Goal: Transaction & Acquisition: Obtain resource

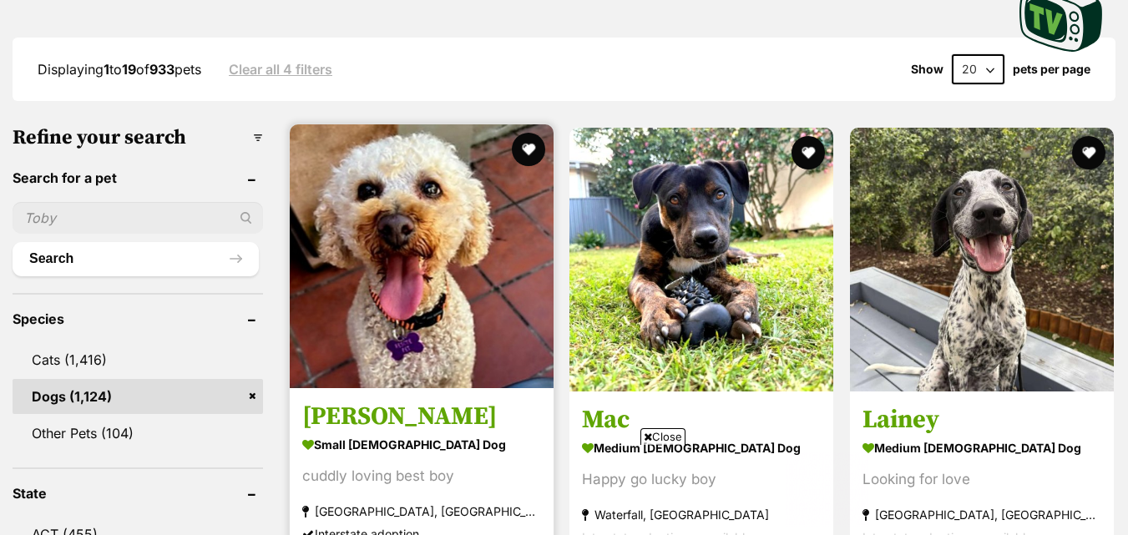
click at [332, 203] on img at bounding box center [422, 256] width 264 height 264
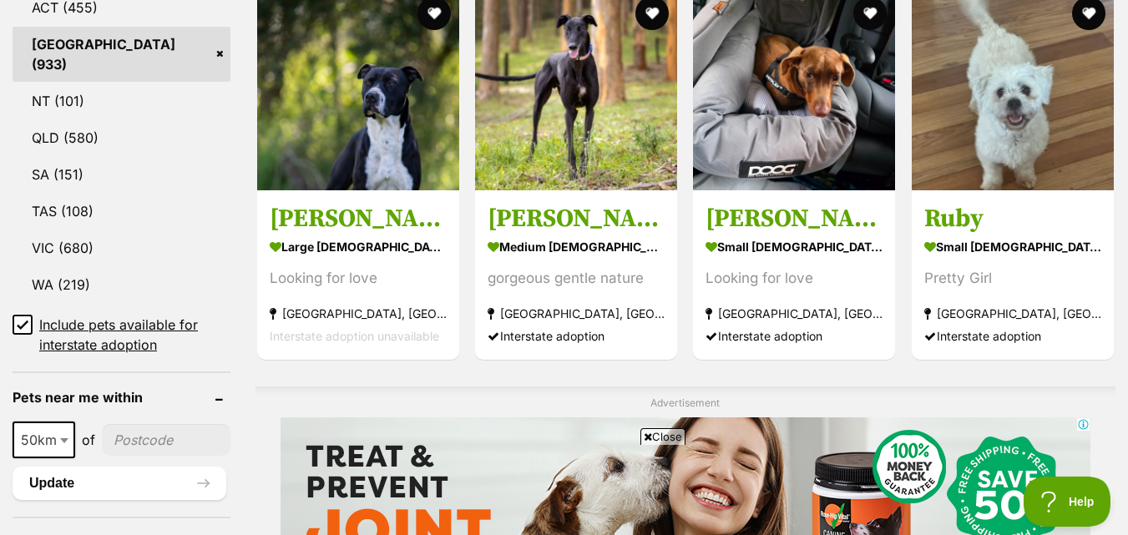
scroll to position [932, 0]
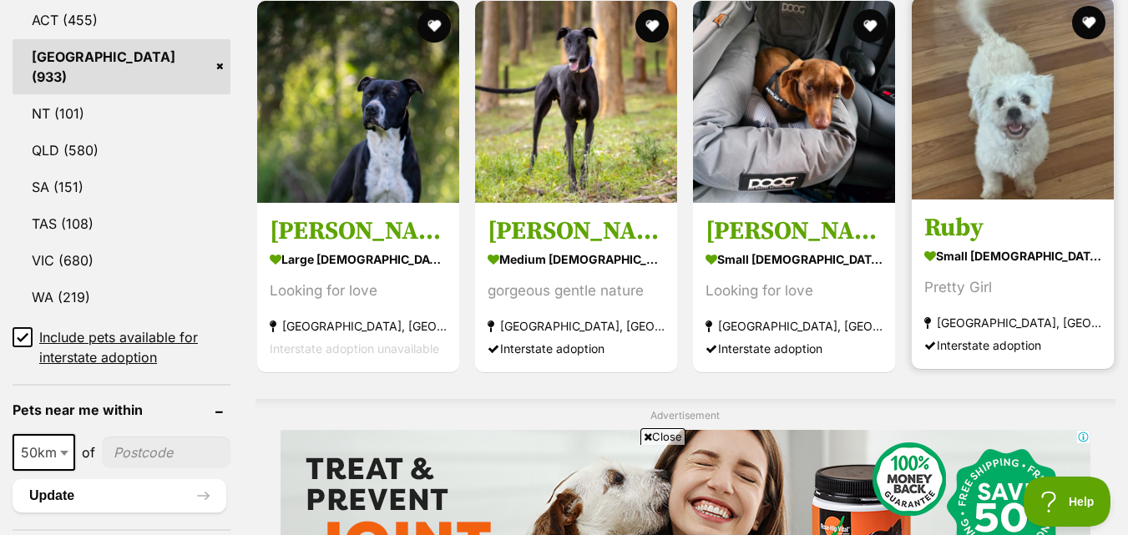
click at [994, 141] on img at bounding box center [1013, 98] width 202 height 202
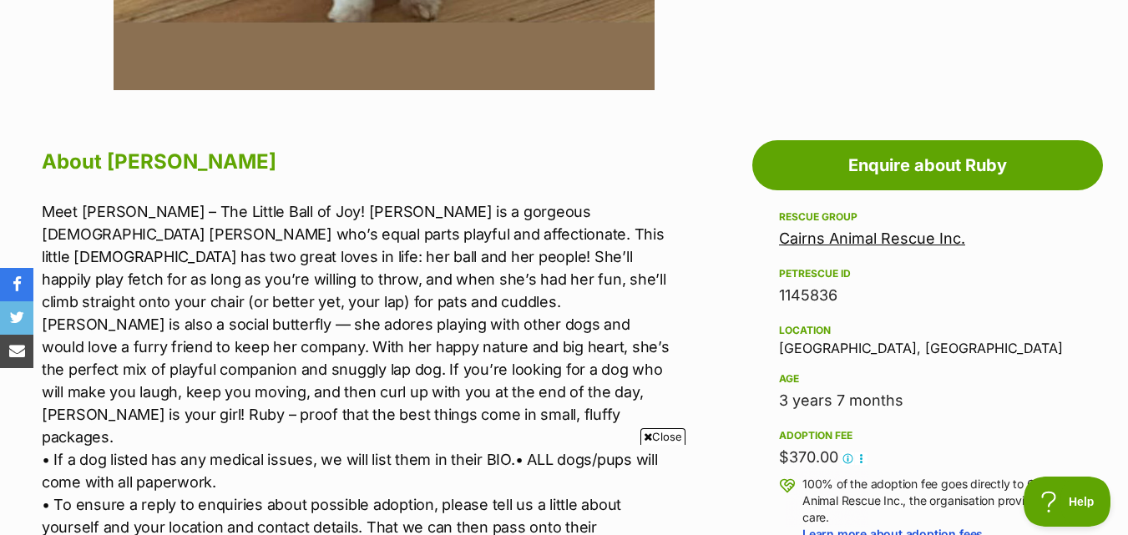
scroll to position [751, 0]
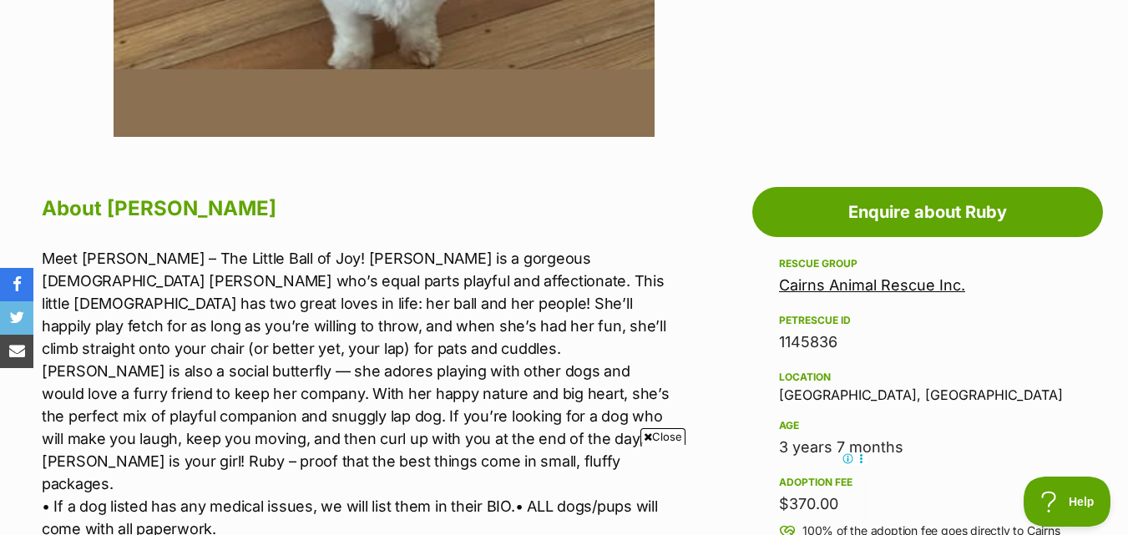
drag, startPoint x: 41, startPoint y: 258, endPoint x: 79, endPoint y: 259, distance: 38.4
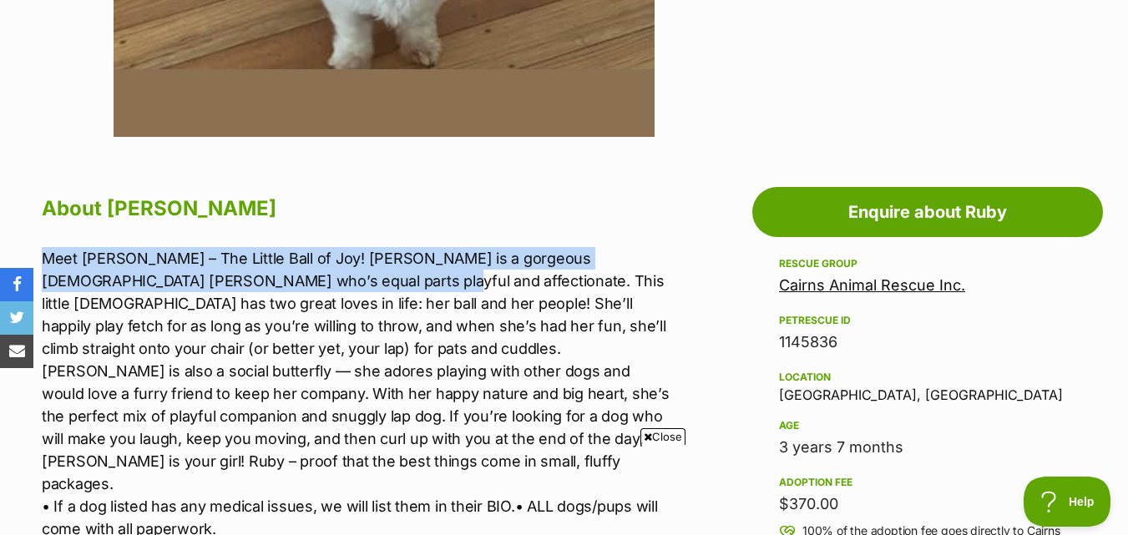
scroll to position [0, 0]
click at [60, 290] on p "Meet Ruby – The Little Ball of Joy! Ruby is a gorgeous 3-year-old Maltese who’s…" at bounding box center [357, 517] width 630 height 541
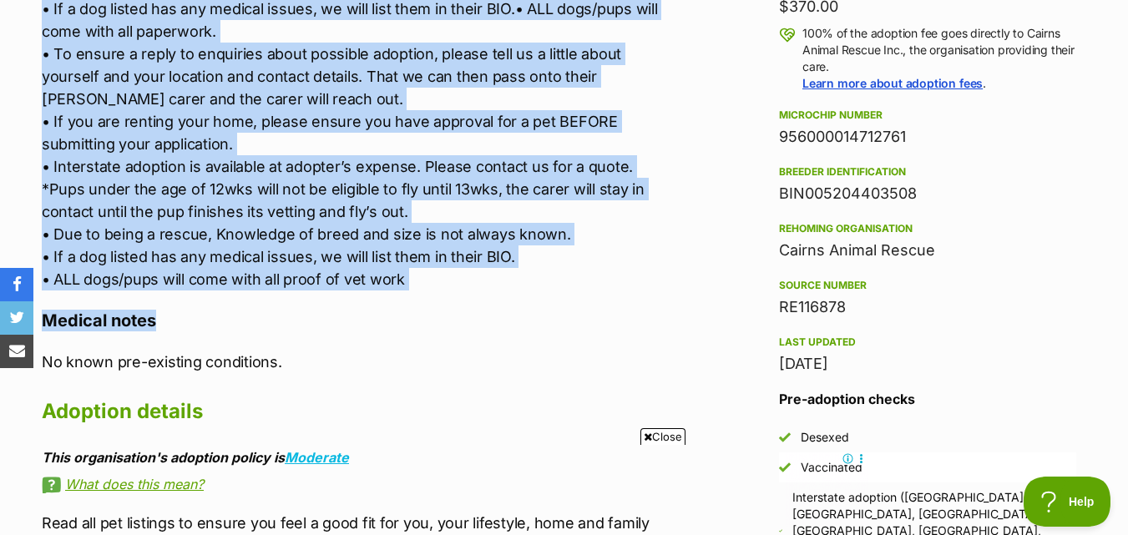
scroll to position [1252, 0]
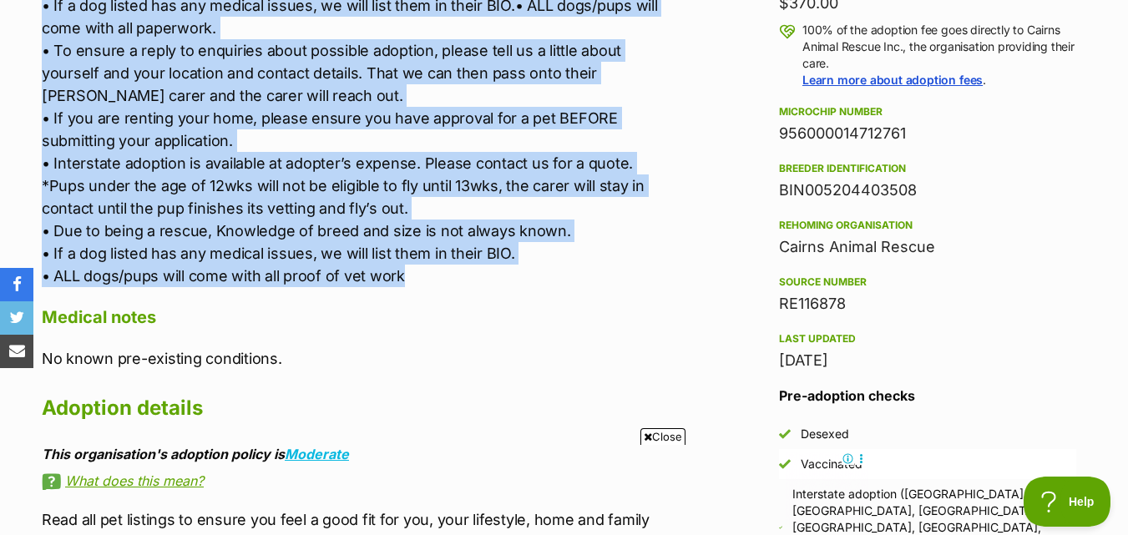
drag, startPoint x: 44, startPoint y: 255, endPoint x: 410, endPoint y: 236, distance: 366.2
click at [410, 236] on p "Meet Ruby – The Little Ball of Joy! Ruby is a gorgeous 3-year-old Maltese who’s…" at bounding box center [357, 16] width 630 height 541
copy p "Meet Ruby – The Little Ball of Joy! Ruby is a gorgeous 3-year-old Maltese who’s…"
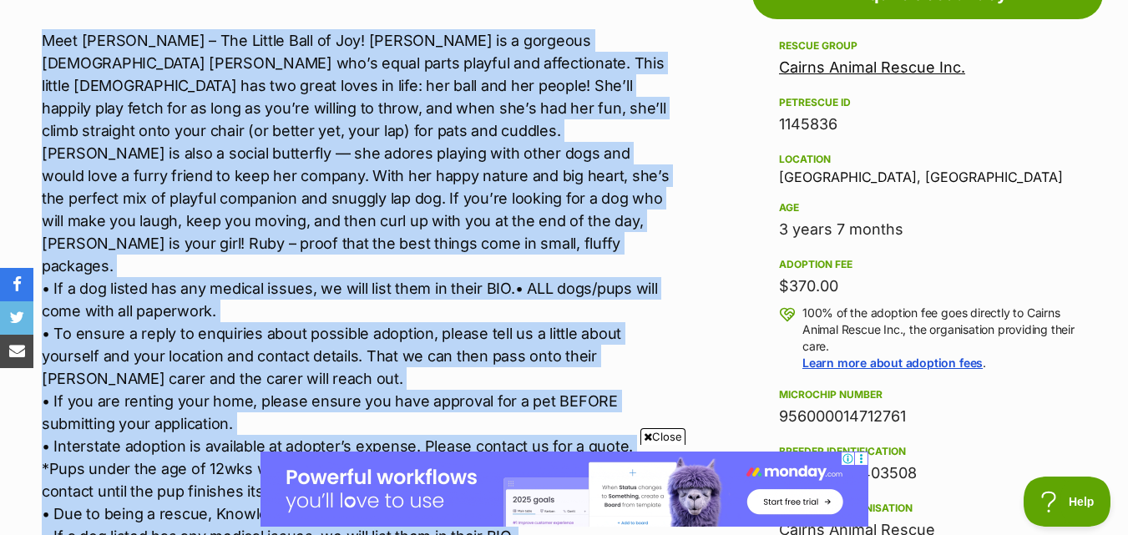
scroll to position [918, 0]
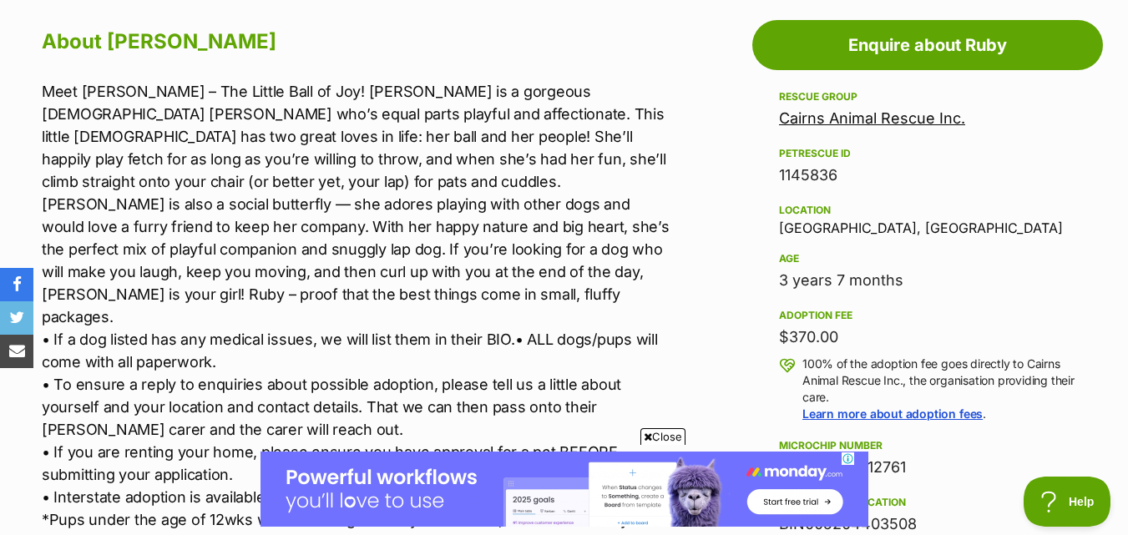
scroll to position [0, 0]
click at [657, 429] on span "Close" at bounding box center [662, 436] width 45 height 17
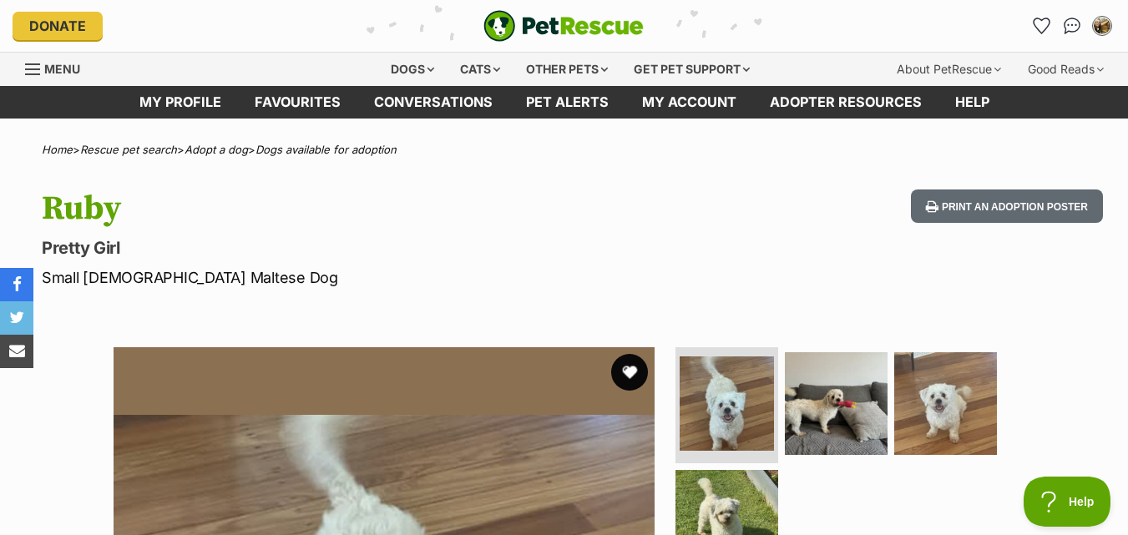
click at [633, 376] on button "favourite" at bounding box center [629, 372] width 37 height 37
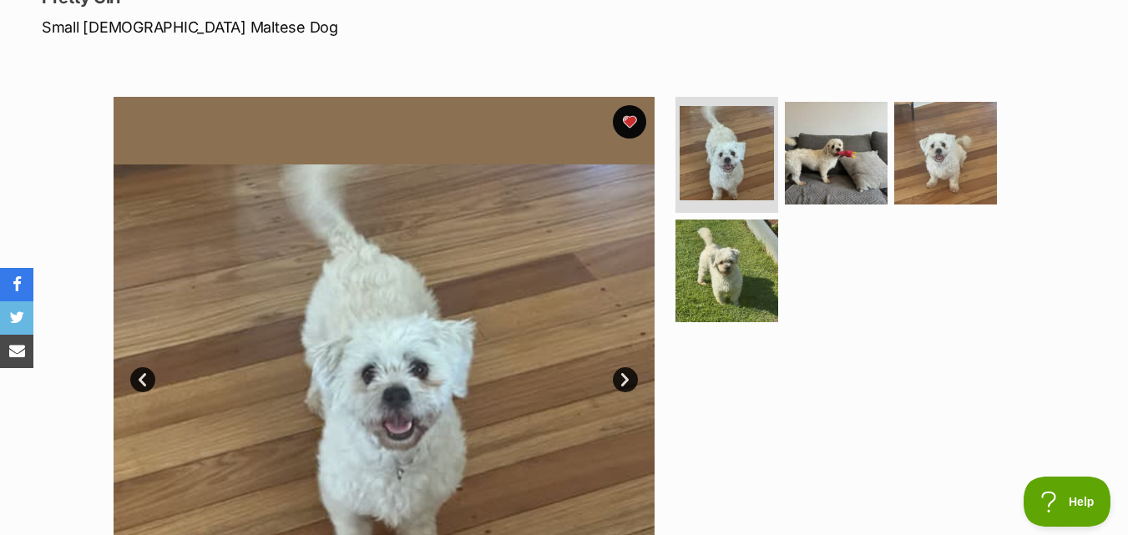
click at [628, 394] on img at bounding box center [384, 367] width 541 height 541
click at [627, 383] on link "Next" at bounding box center [625, 379] width 25 height 25
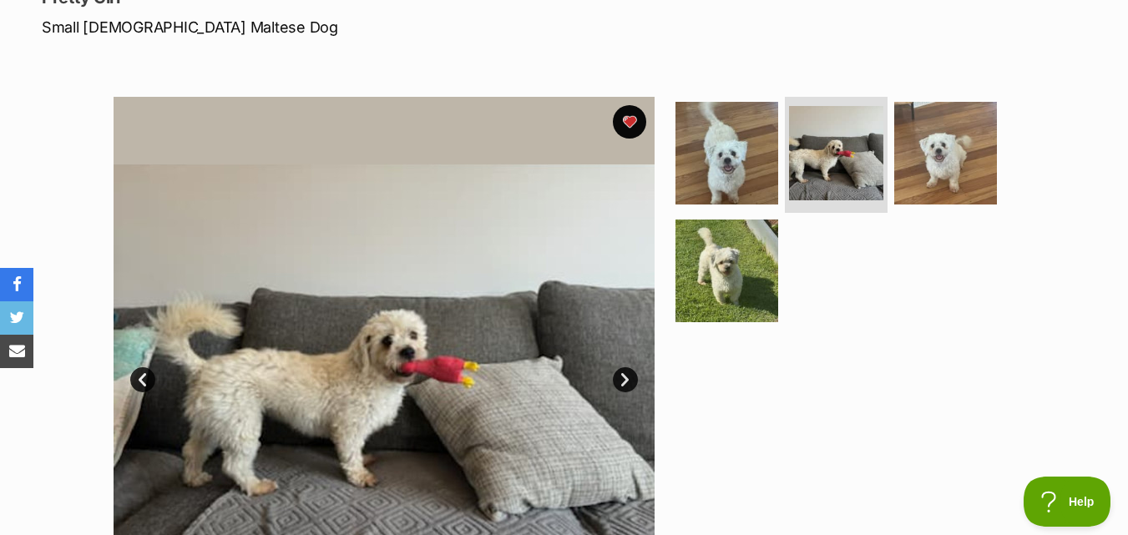
click at [627, 383] on link "Next" at bounding box center [625, 379] width 25 height 25
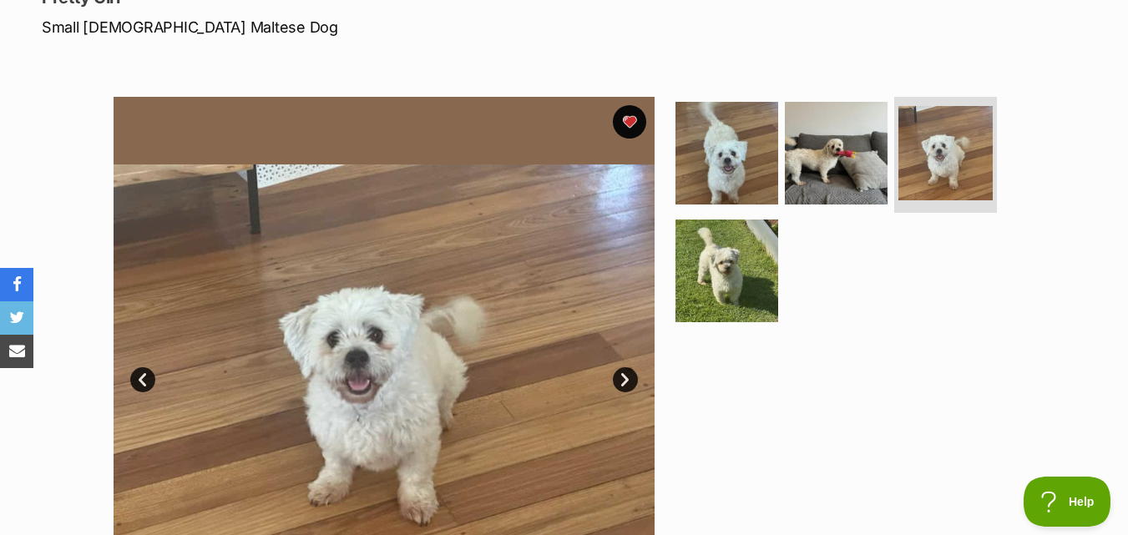
click at [627, 383] on link "Next" at bounding box center [625, 379] width 25 height 25
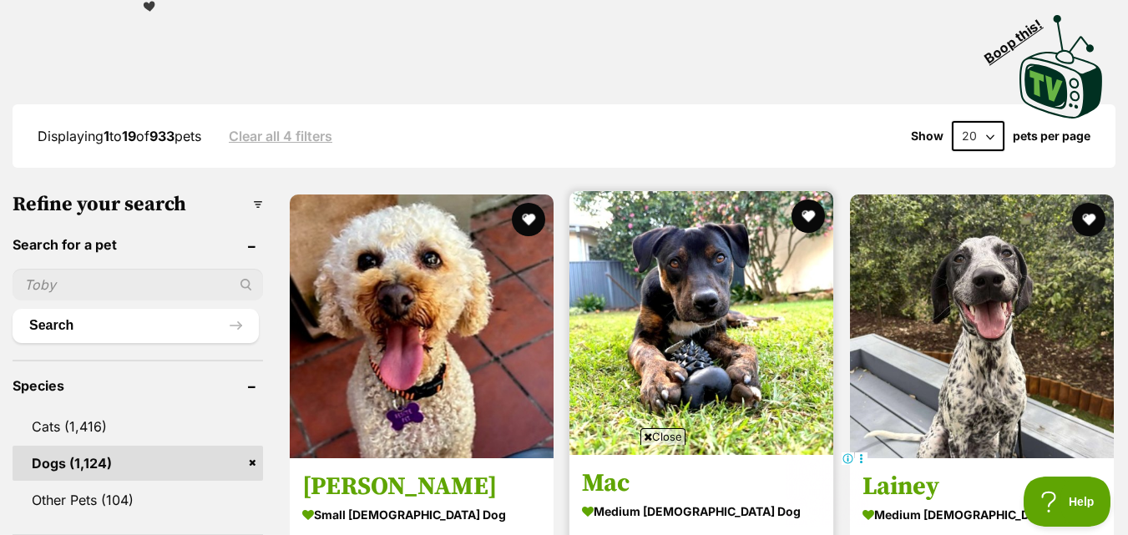
scroll to position [347, 0]
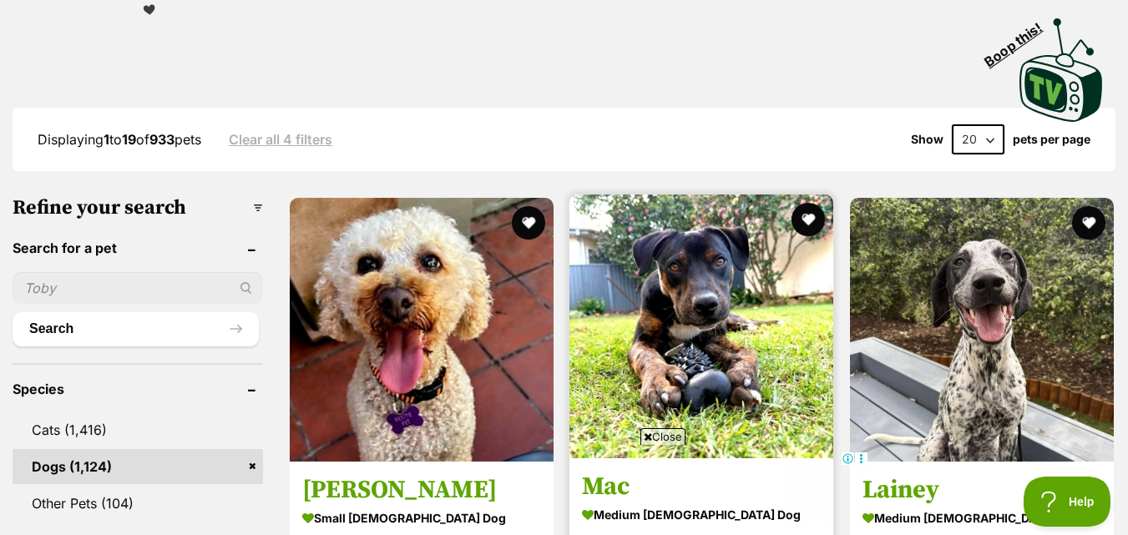
click at [664, 274] on img at bounding box center [701, 327] width 264 height 264
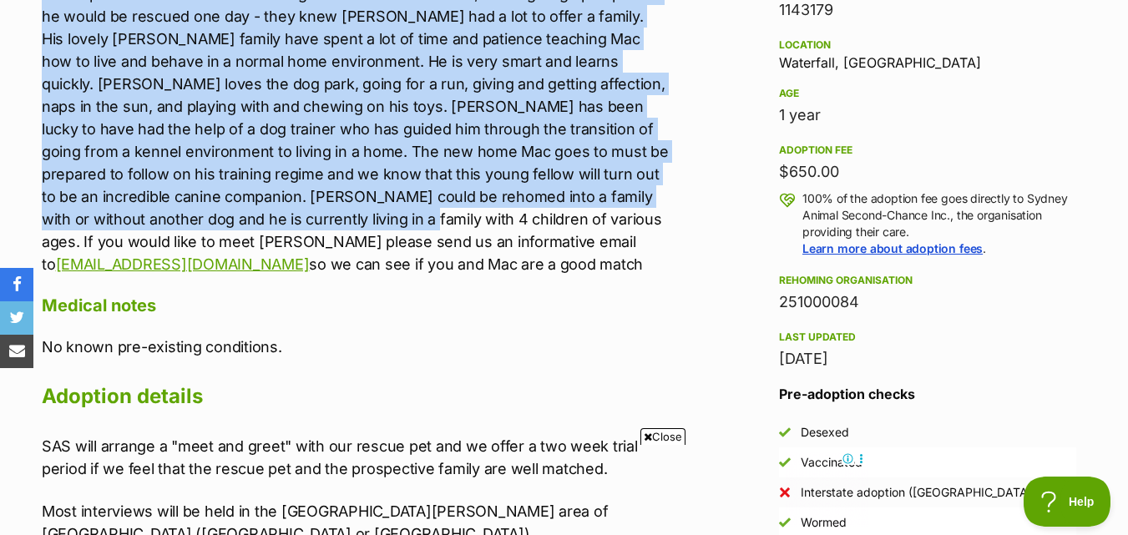
scroll to position [1085, 0]
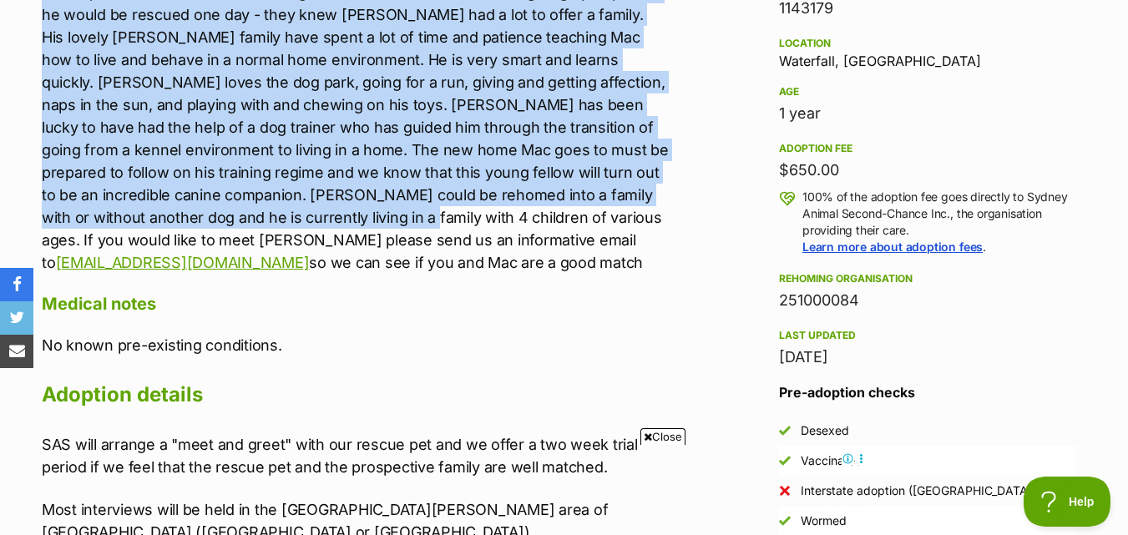
drag, startPoint x: 34, startPoint y: 176, endPoint x: 606, endPoint y: 230, distance: 574.5
click at [664, 250] on div "About Mac Mac is a fun-loving, [DEMOGRAPHIC_DATA] boy who has lots of energy an…" at bounding box center [348, 199] width 647 height 687
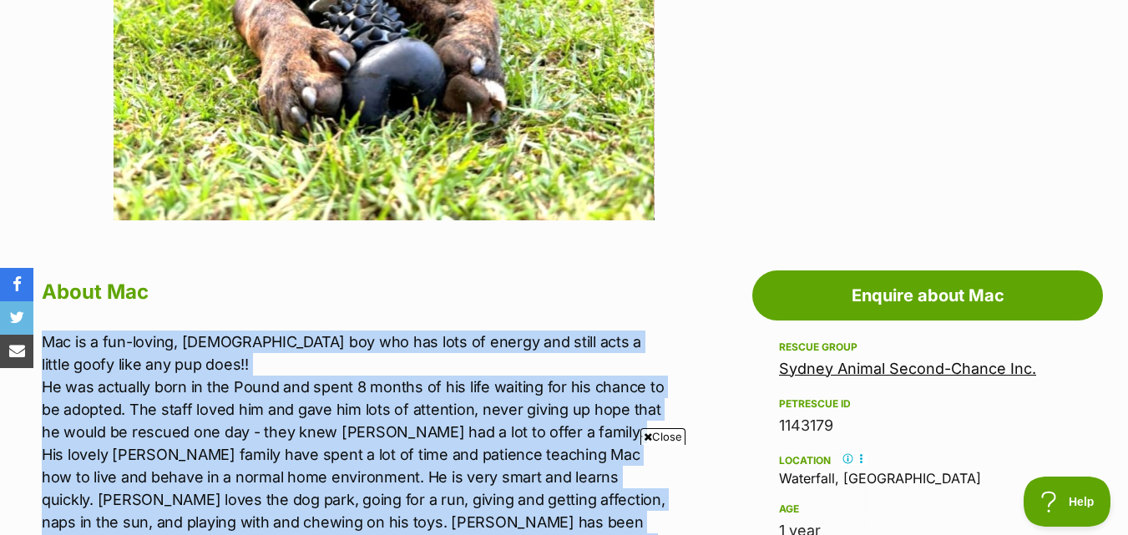
scroll to position [334, 0]
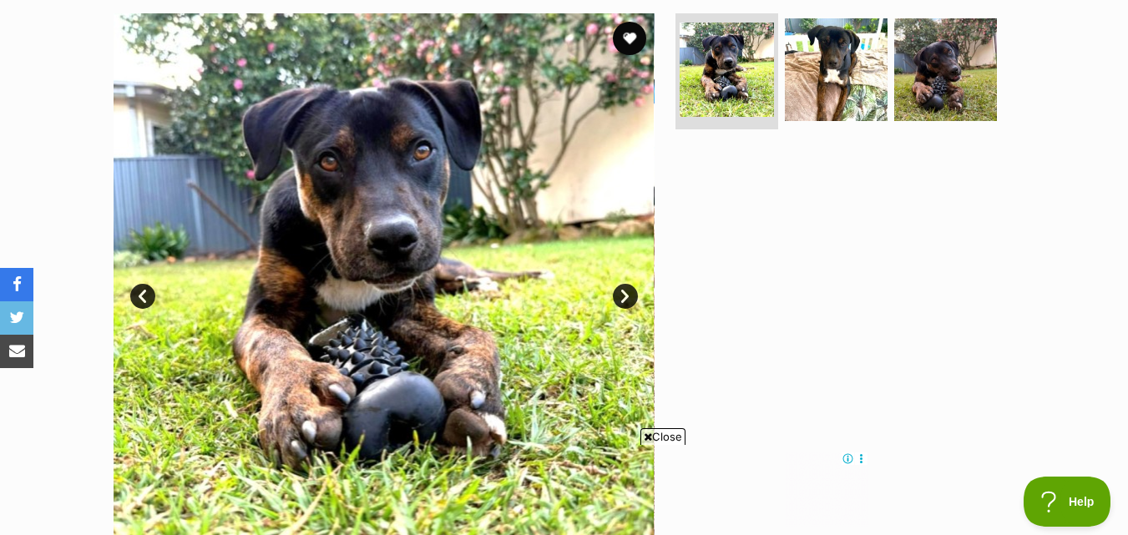
click at [615, 297] on link "Next" at bounding box center [625, 296] width 25 height 25
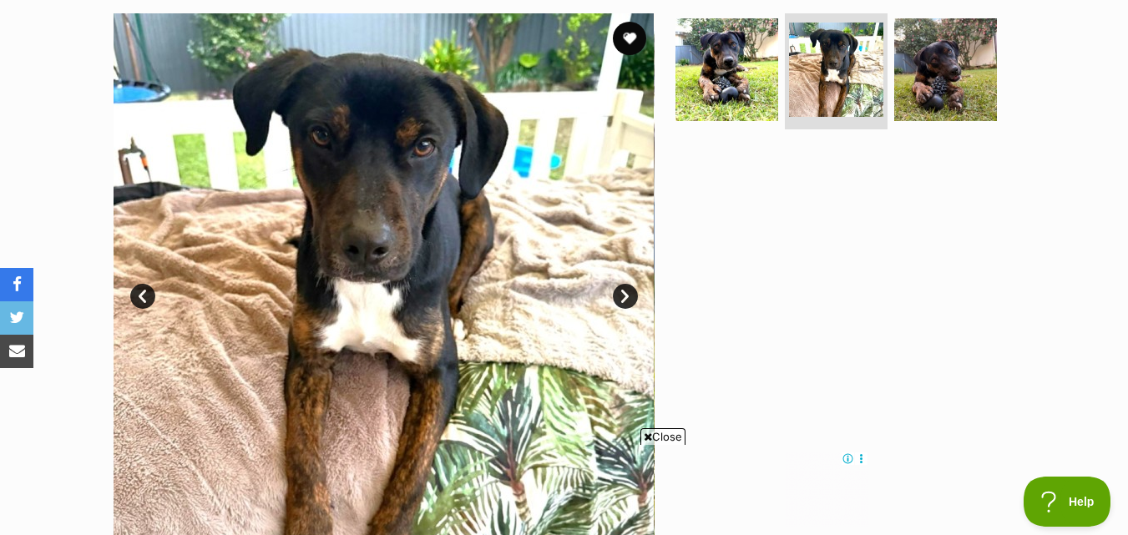
click at [615, 297] on link "Next" at bounding box center [625, 296] width 25 height 25
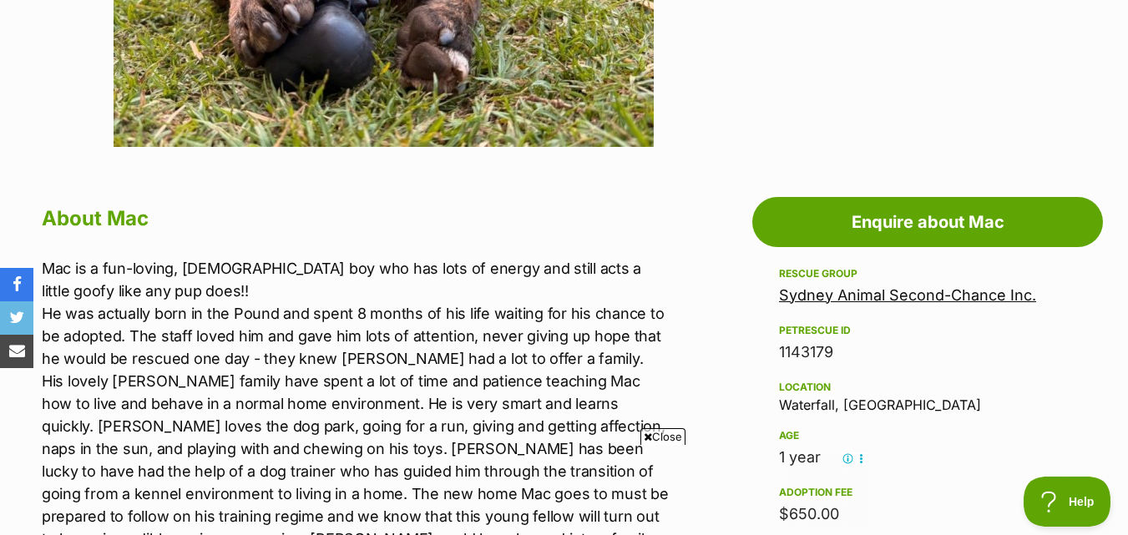
scroll to position [835, 0]
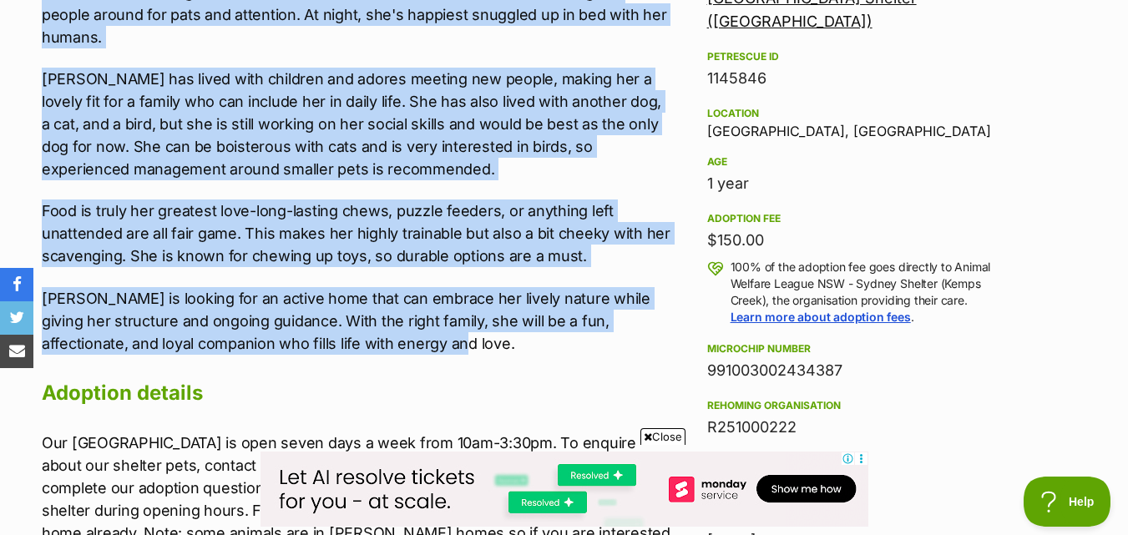
drag, startPoint x: 99, startPoint y: 173, endPoint x: 461, endPoint y: 321, distance: 390.6
click at [461, 321] on div "About Lainey Lainey is a stunning black merle German Shorthaired Pointer with a…" at bounding box center [348, 211] width 647 height 711
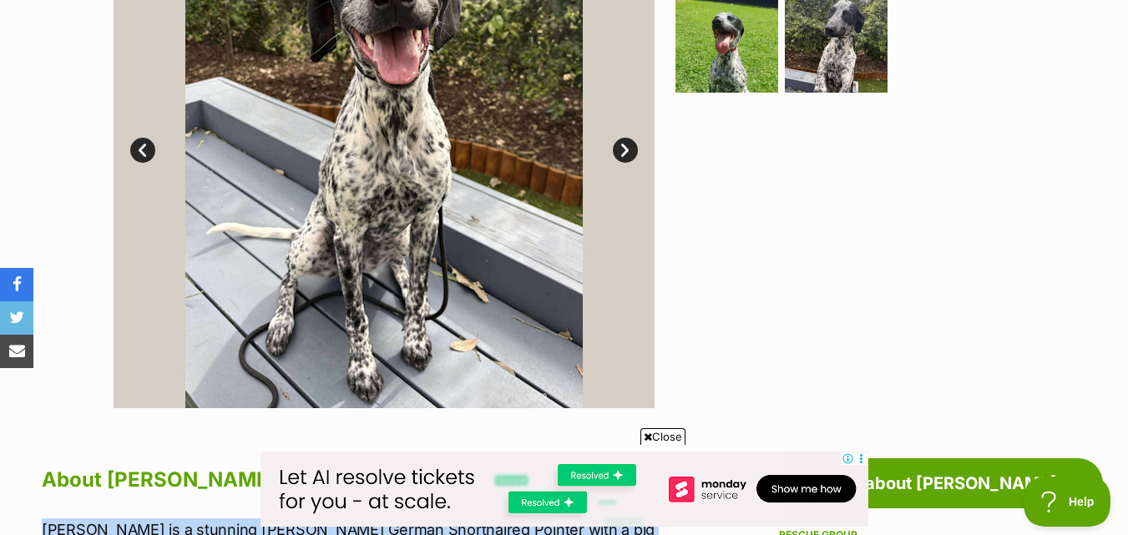
scroll to position [334, 0]
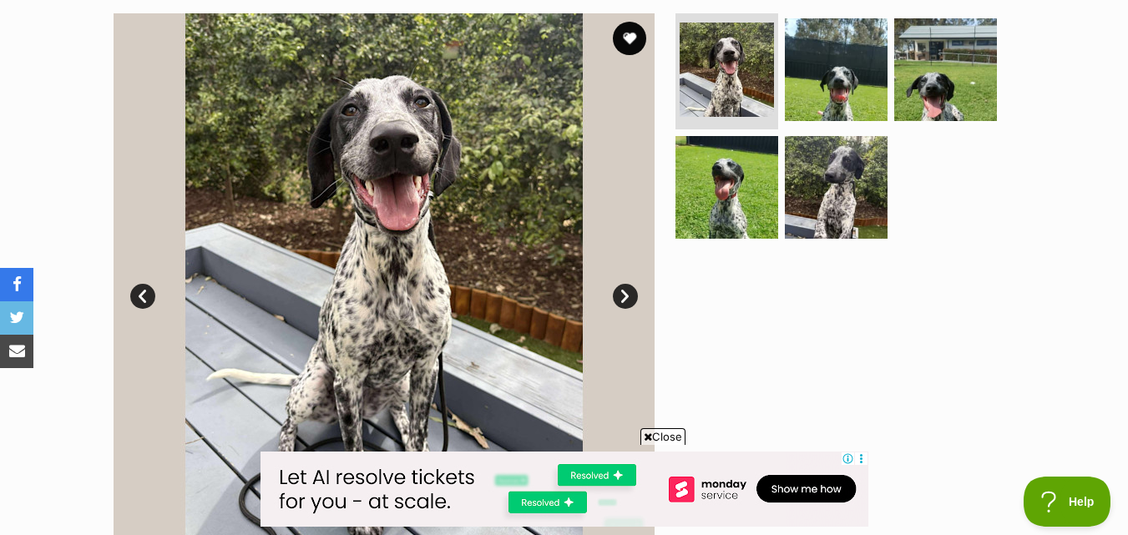
click at [695, 322] on div at bounding box center [843, 283] width 342 height 541
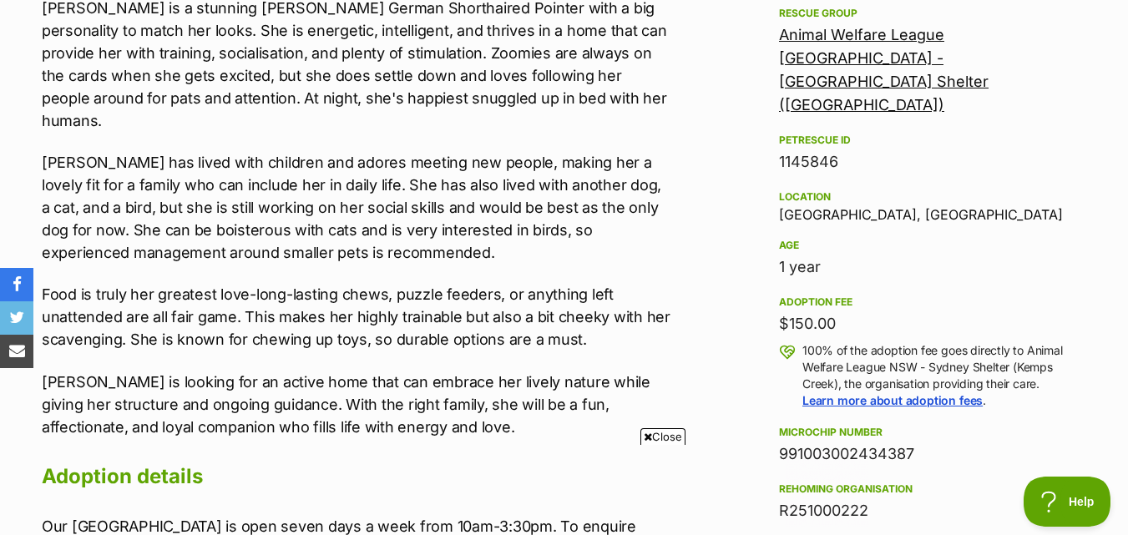
scroll to position [0, 0]
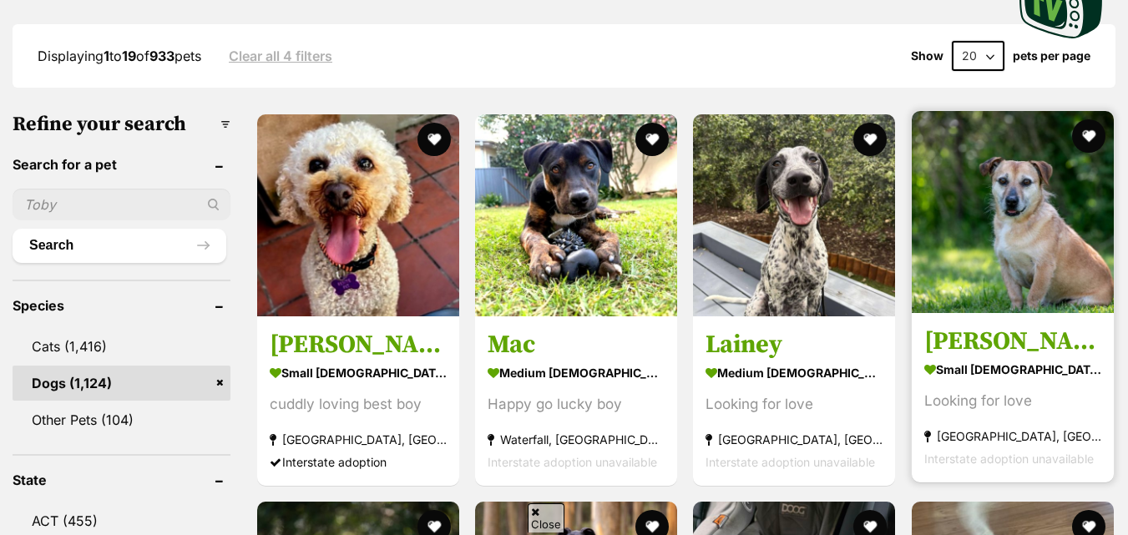
click at [977, 257] on img at bounding box center [1013, 212] width 202 height 202
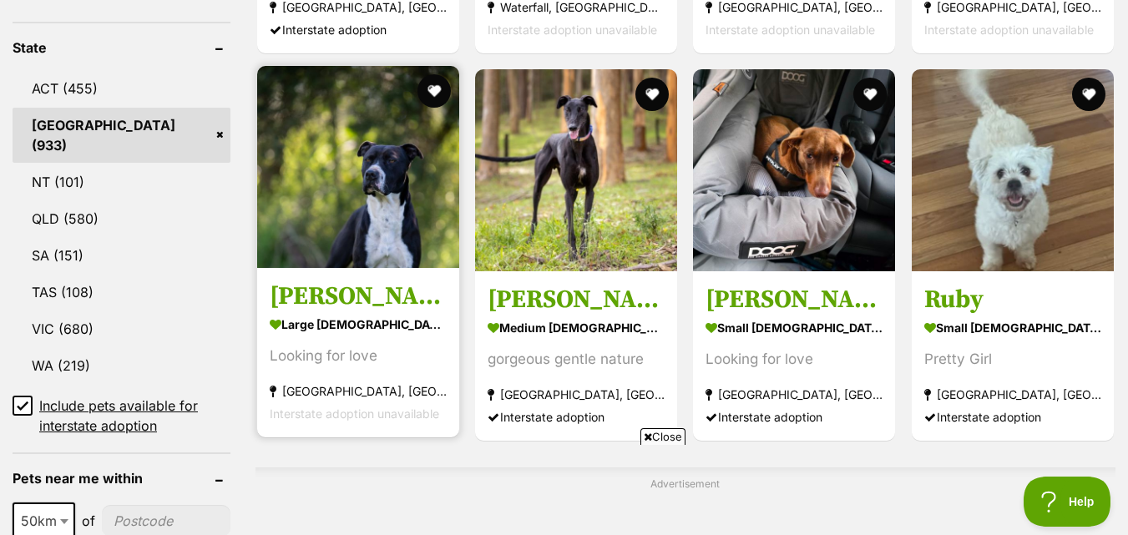
click at [412, 140] on img at bounding box center [358, 167] width 202 height 202
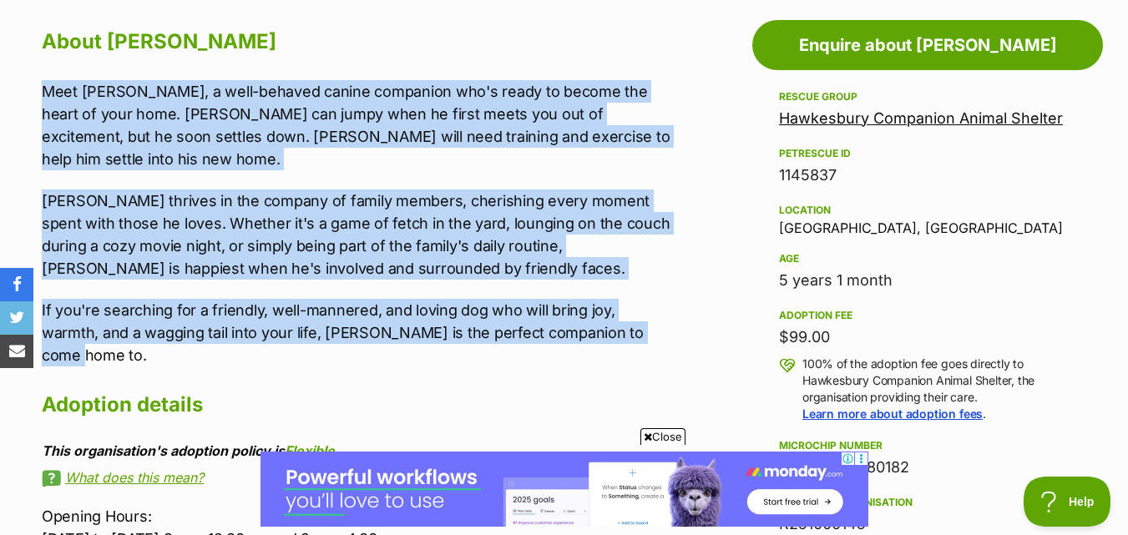
drag, startPoint x: 39, startPoint y: 96, endPoint x: 640, endPoint y: 316, distance: 639.5
click at [640, 316] on div "About Tyson Meet Tyson, a well-behaved canine companion who's ready to become t…" at bounding box center [348, 343] width 647 height 640
copy div "Meet Tyson, a well-behaved canine companion who's ready to become the heart of …"
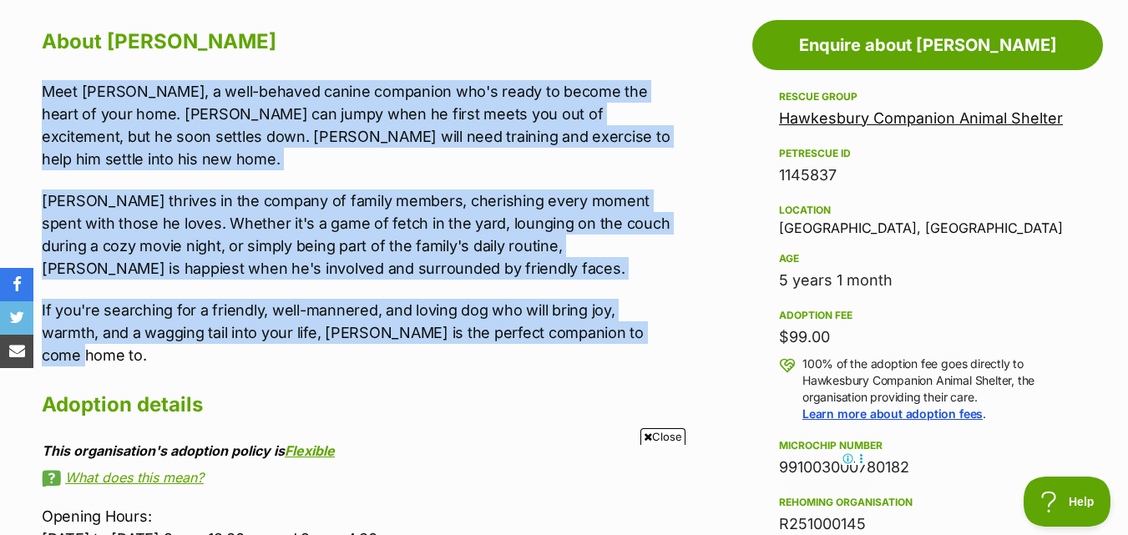
copy div "Meet Tyson, a well-behaved canine companion who's ready to become the heart of …"
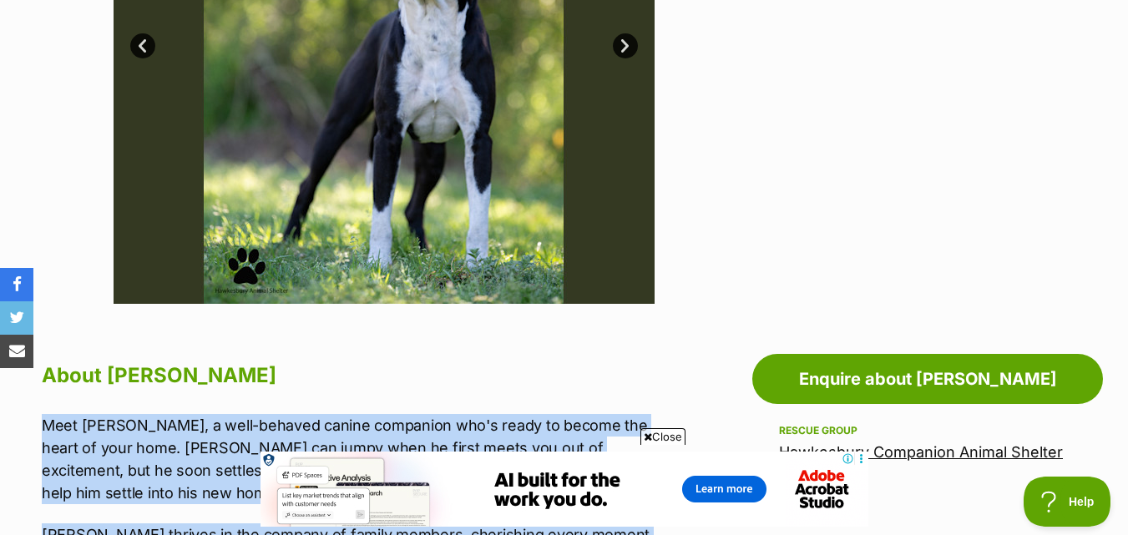
scroll to position [334, 0]
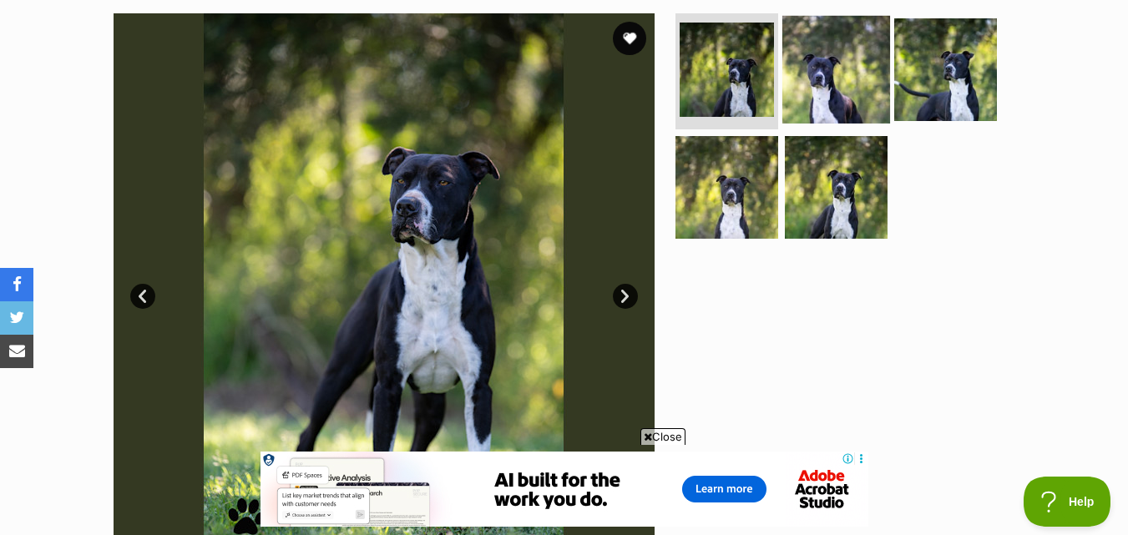
click at [785, 89] on img at bounding box center [836, 69] width 108 height 108
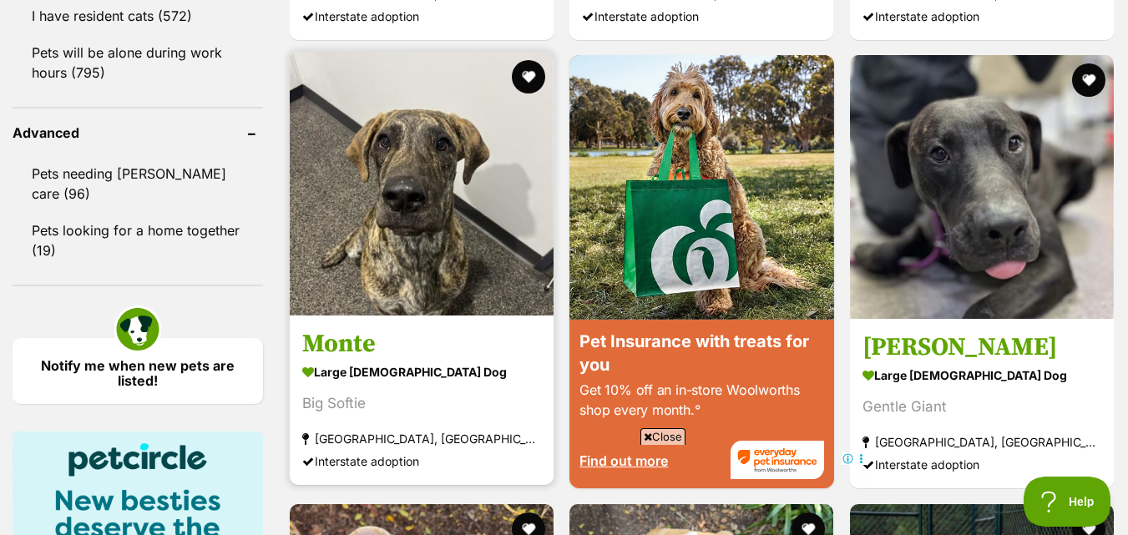
click at [409, 134] on img at bounding box center [422, 184] width 264 height 264
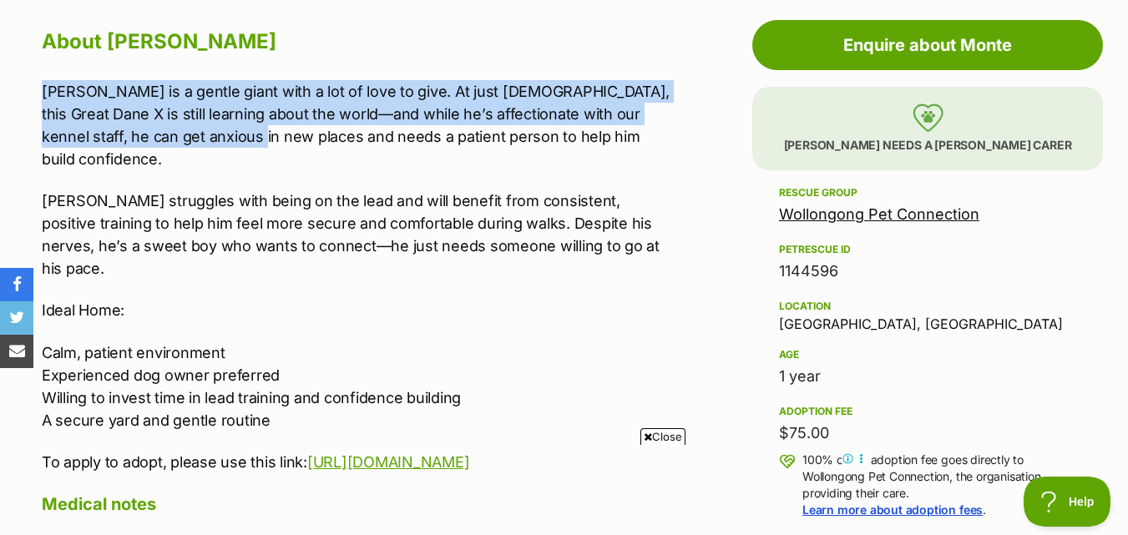
drag, startPoint x: 28, startPoint y: 92, endPoint x: 213, endPoint y: 130, distance: 189.3
click at [213, 130] on div "About Monte Monte is a gentle giant with a lot of love to give. At just 1 year …" at bounding box center [348, 543] width 647 height 1040
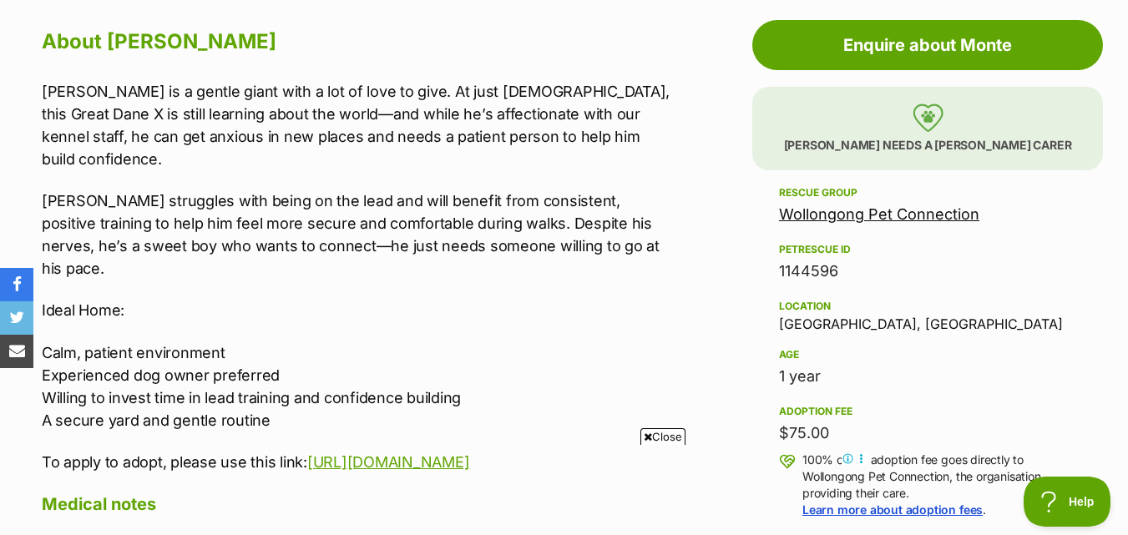
click at [264, 159] on div "Monte is a gentle giant with a lot of love to give. At just 1 year old, this Gr…" at bounding box center [357, 277] width 630 height 394
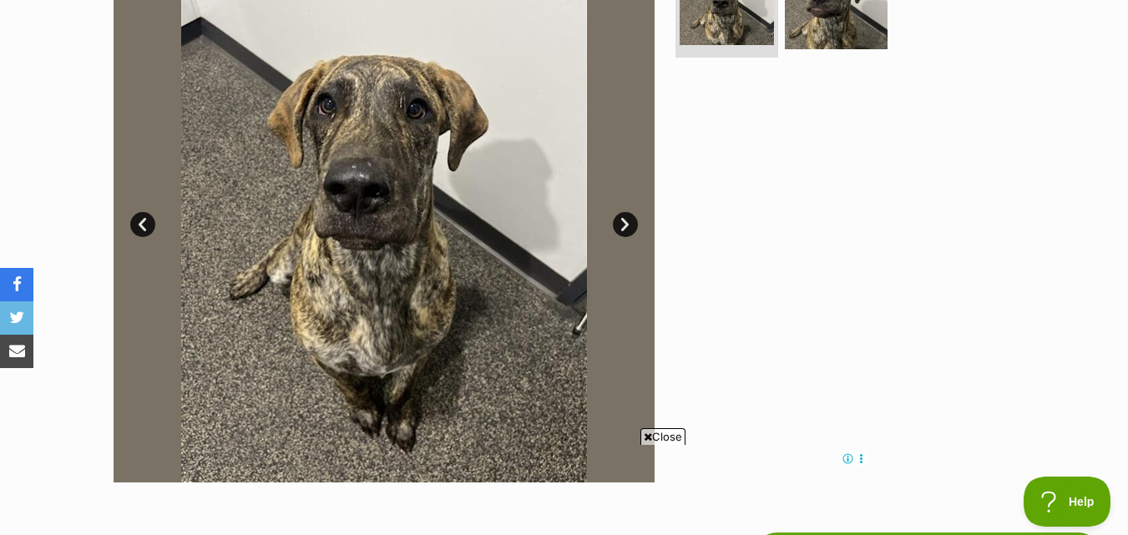
scroll to position [417, 0]
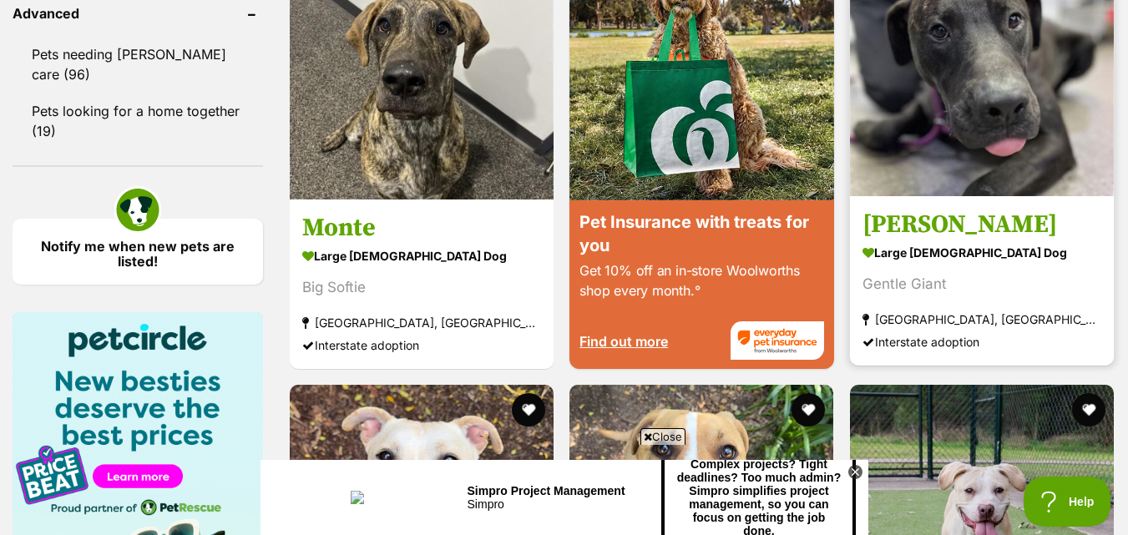
scroll to position [2289, 0]
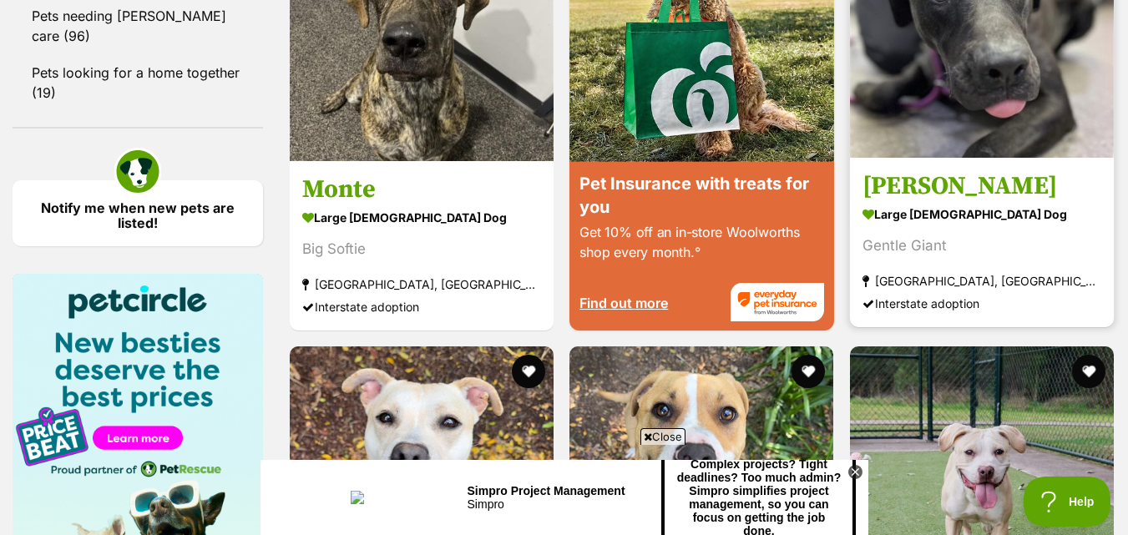
click at [956, 99] on img at bounding box center [982, 26] width 264 height 264
